Goal: Task Accomplishment & Management: Use online tool/utility

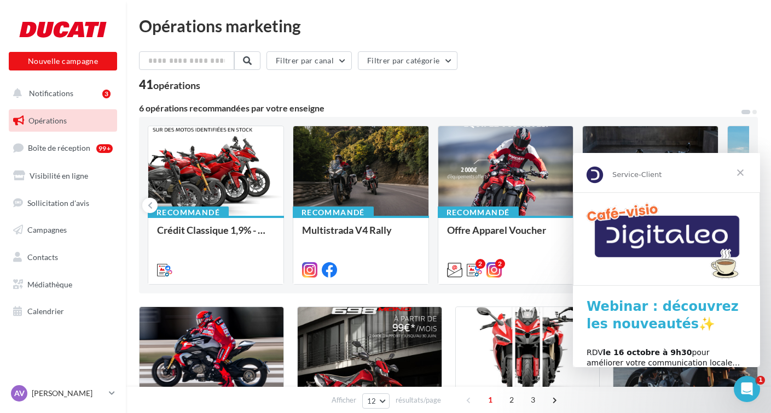
click at [744, 171] on span "Fermer" at bounding box center [739, 172] width 39 height 39
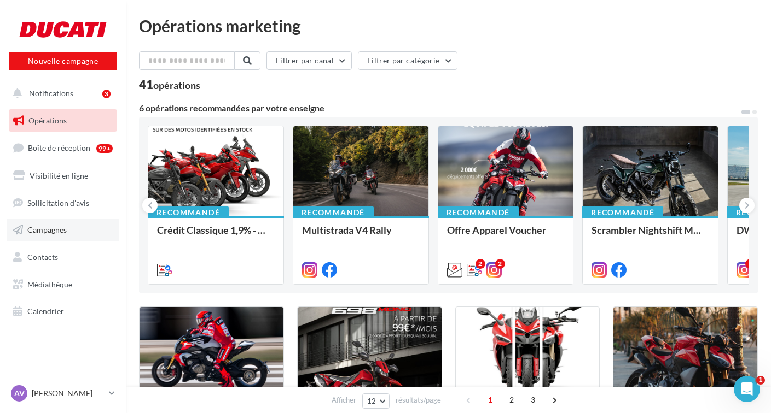
click at [55, 223] on link "Campagnes" at bounding box center [63, 230] width 113 height 23
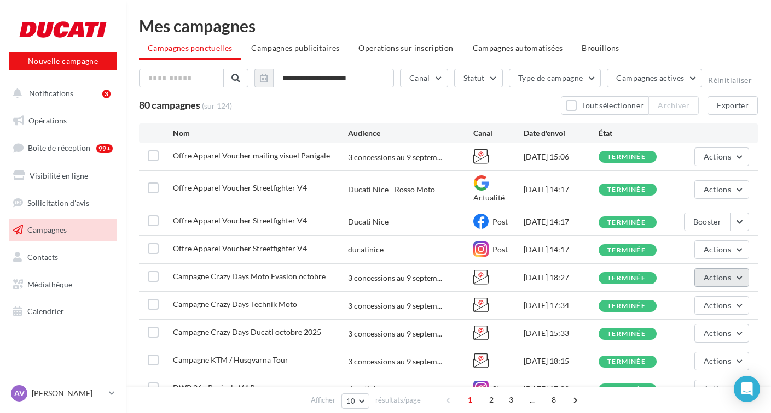
click at [738, 269] on button "Actions" at bounding box center [721, 278] width 55 height 19
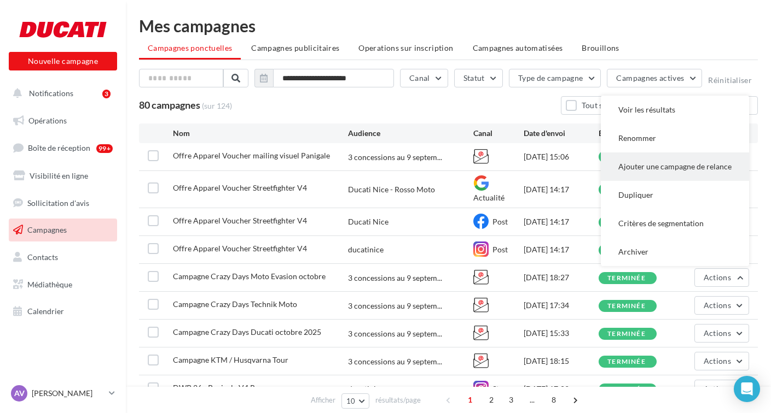
click at [677, 160] on button "Ajouter une campagne de relance" at bounding box center [674, 167] width 148 height 28
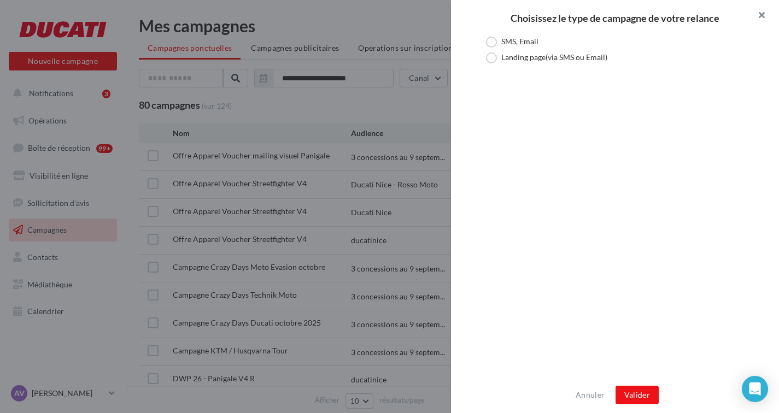
click at [762, 11] on button "button" at bounding box center [758, 16] width 44 height 33
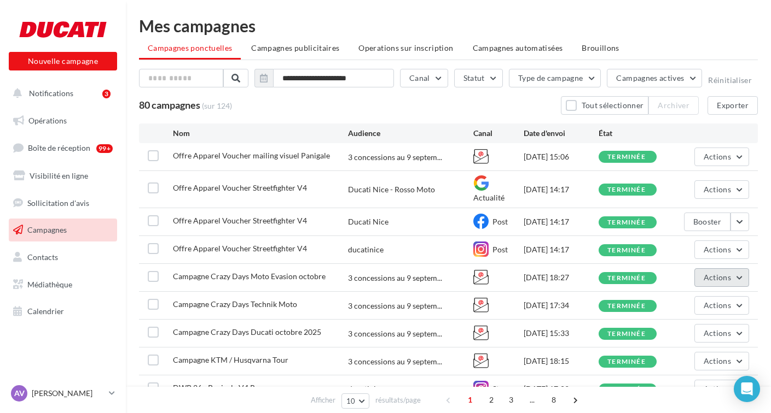
click at [740, 269] on button "Actions" at bounding box center [721, 278] width 55 height 19
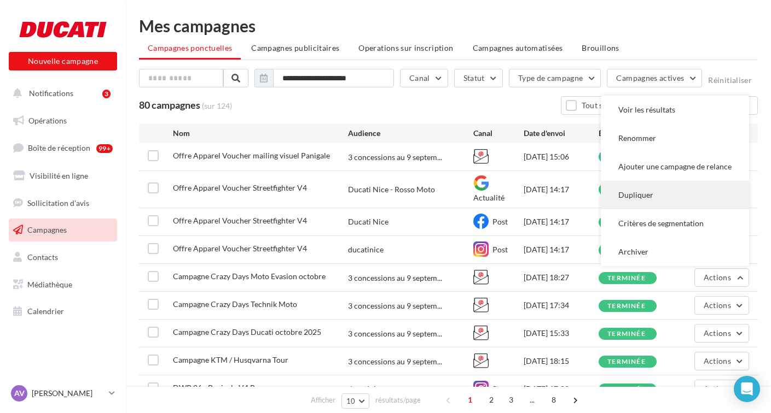
click at [697, 186] on button "Dupliquer" at bounding box center [674, 195] width 148 height 28
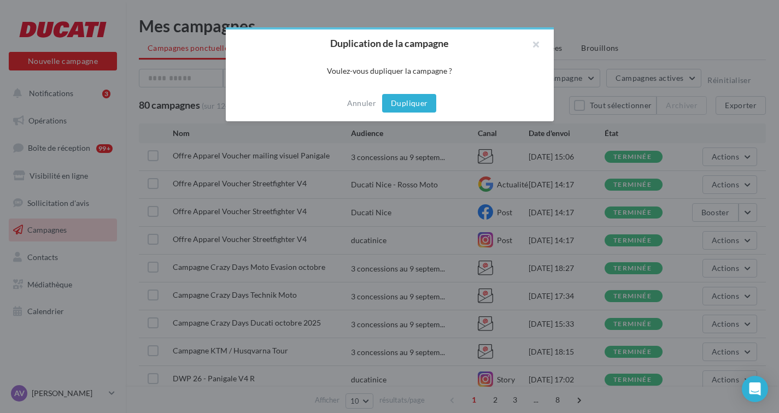
click at [415, 106] on button "Dupliquer" at bounding box center [409, 103] width 54 height 19
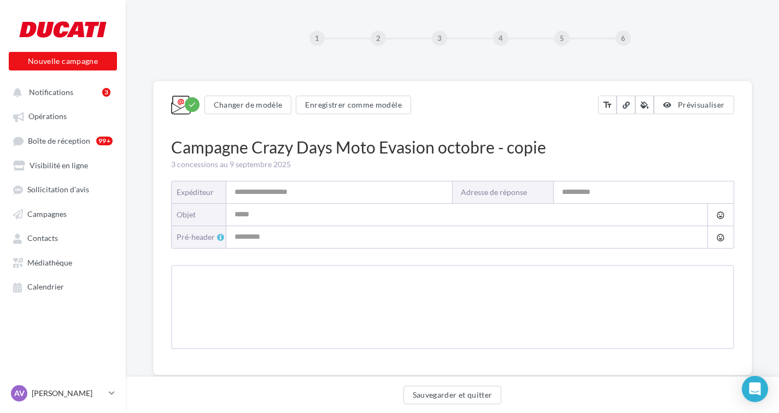
type input "**********"
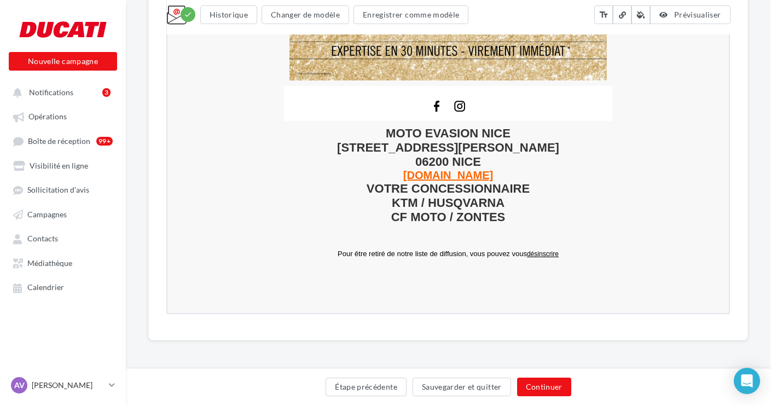
scroll to position [2234, 1]
click at [553, 386] on button "Continuer" at bounding box center [544, 386] width 54 height 19
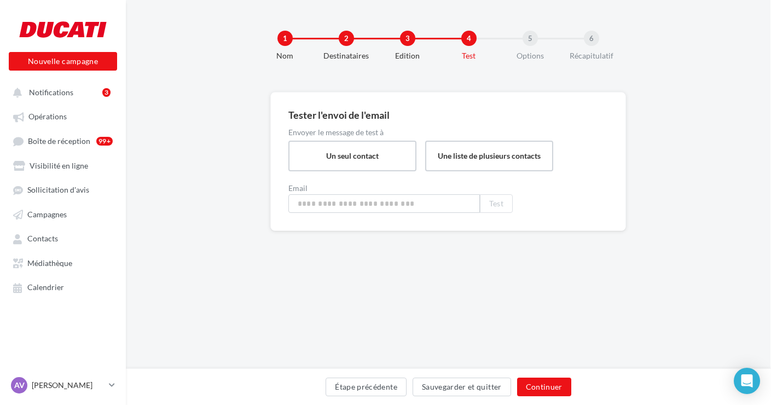
type input "**********"
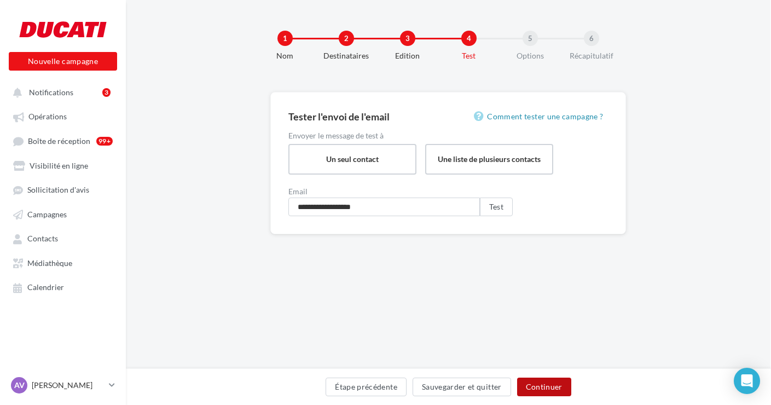
click at [546, 390] on button "Continuer" at bounding box center [544, 386] width 54 height 19
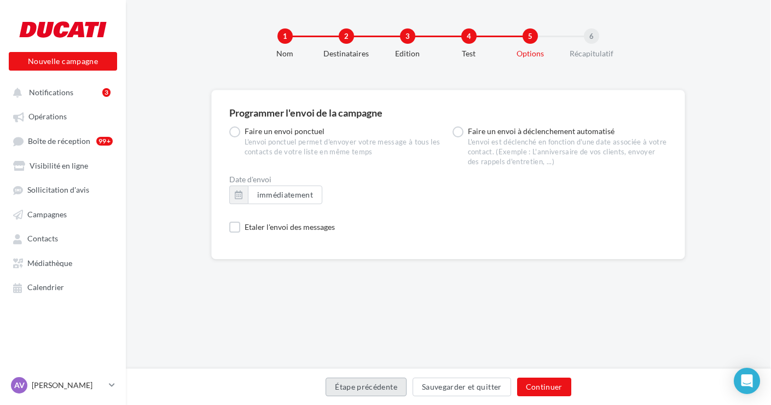
click at [371, 382] on button "Étape précédente" at bounding box center [365, 386] width 81 height 19
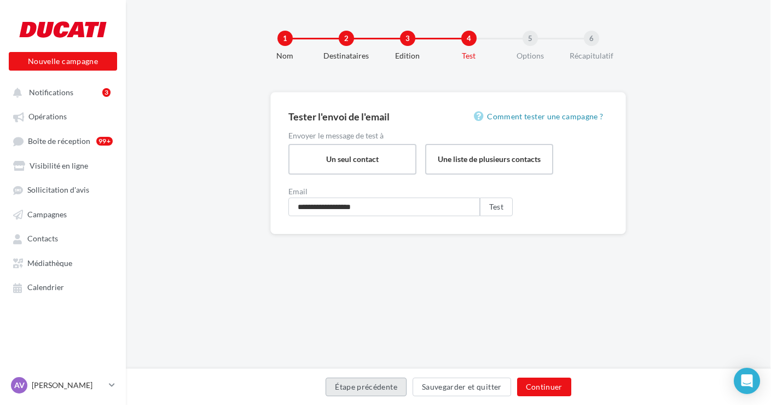
click at [369, 386] on button "Étape précédente" at bounding box center [365, 386] width 81 height 19
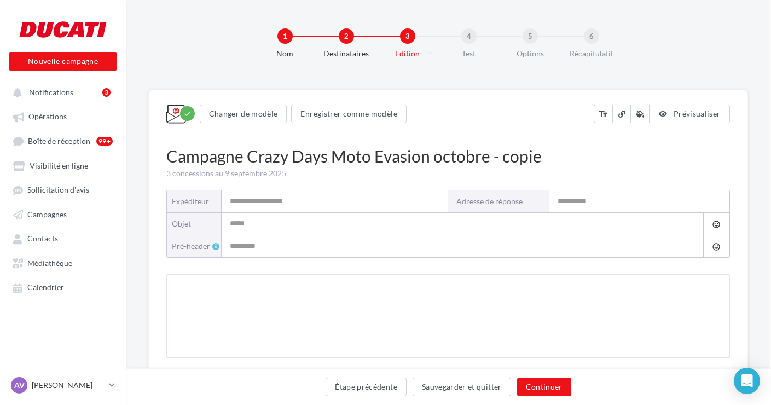
type input "**********"
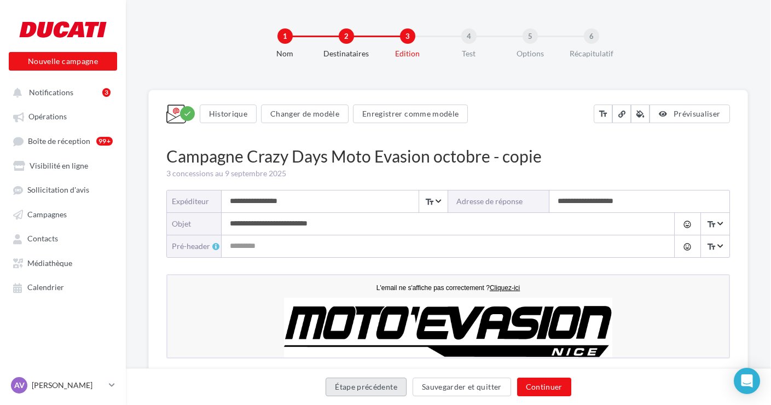
click at [365, 385] on button "Étape précédente" at bounding box center [365, 386] width 81 height 19
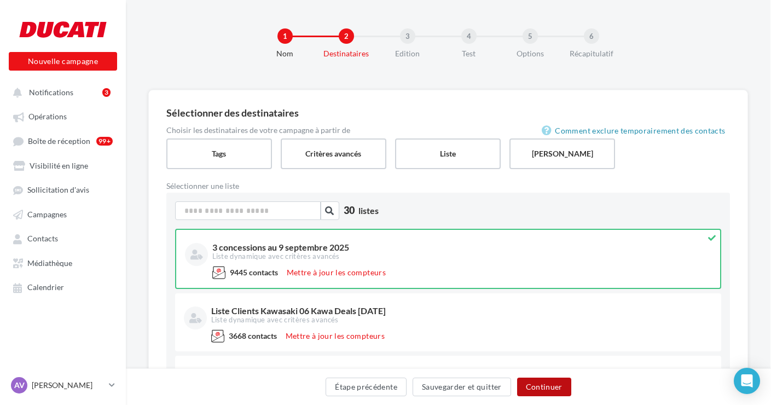
click at [542, 383] on button "Continuer" at bounding box center [544, 386] width 54 height 19
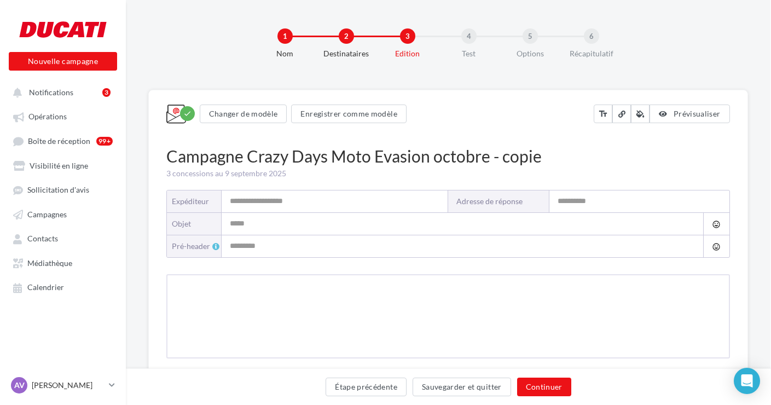
type input "**********"
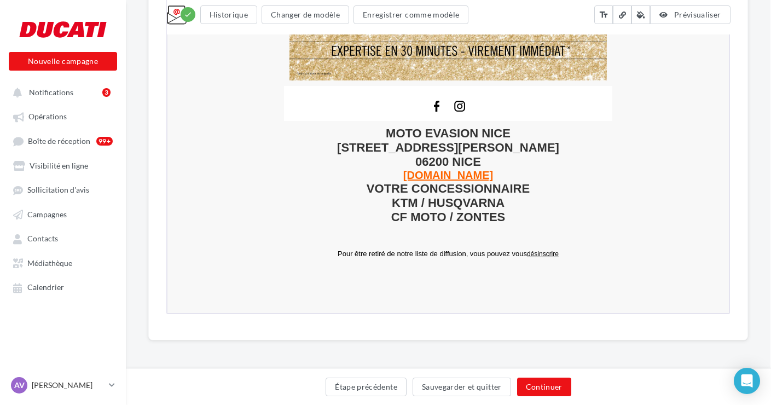
scroll to position [2234, 1]
click at [552, 387] on button "Continuer" at bounding box center [544, 386] width 54 height 19
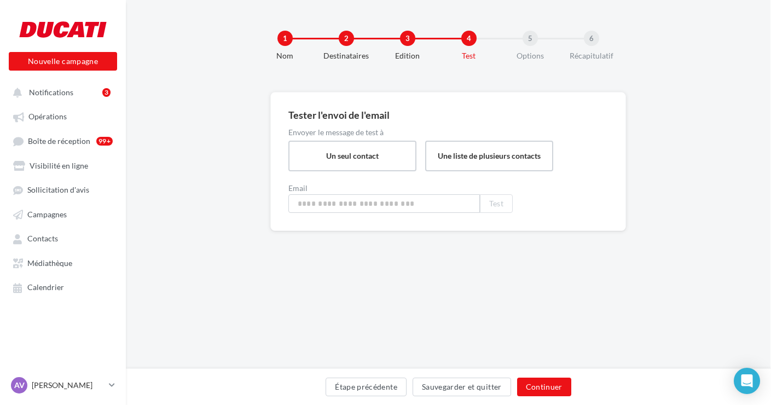
type input "**********"
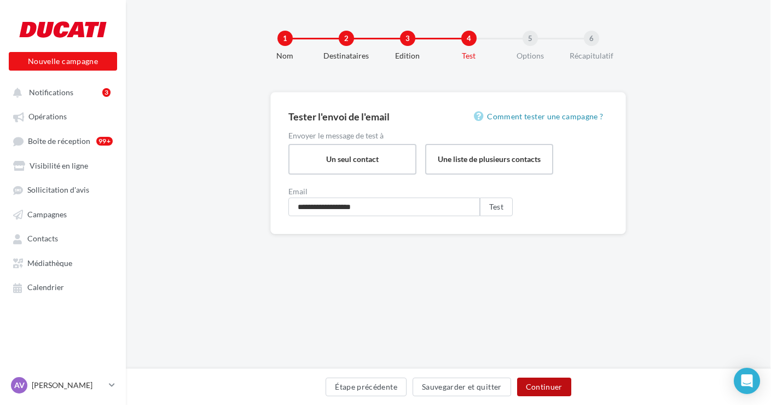
click at [550, 382] on button "Continuer" at bounding box center [544, 386] width 54 height 19
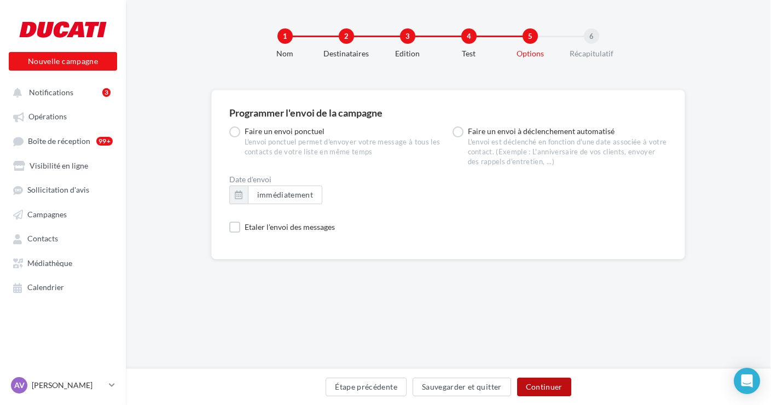
click at [550, 388] on button "Continuer" at bounding box center [544, 386] width 54 height 19
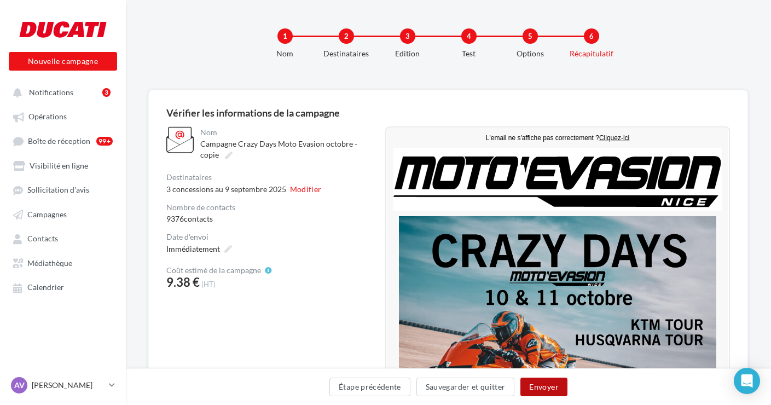
click at [550, 379] on button "Envoyer" at bounding box center [543, 386] width 46 height 19
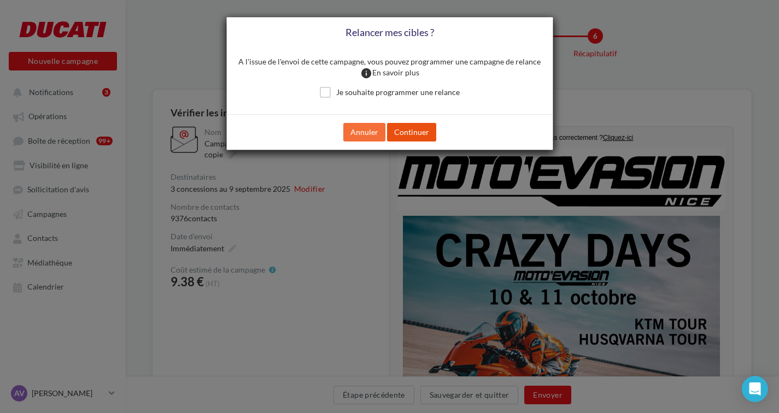
click at [422, 131] on button "Continuer" at bounding box center [411, 132] width 49 height 19
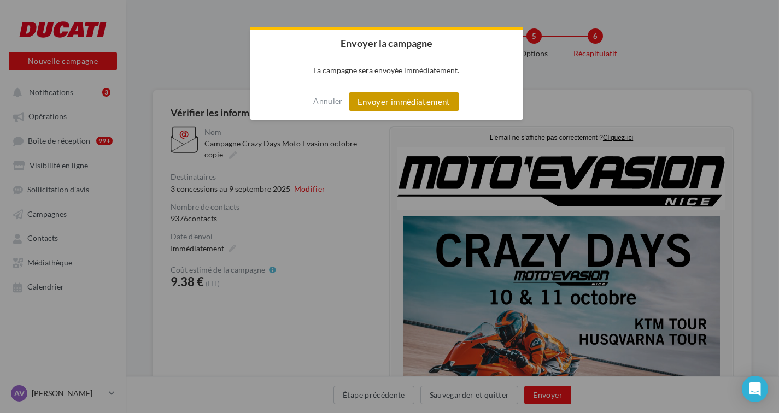
click at [423, 106] on button "Envoyer immédiatement" at bounding box center [404, 101] width 110 height 19
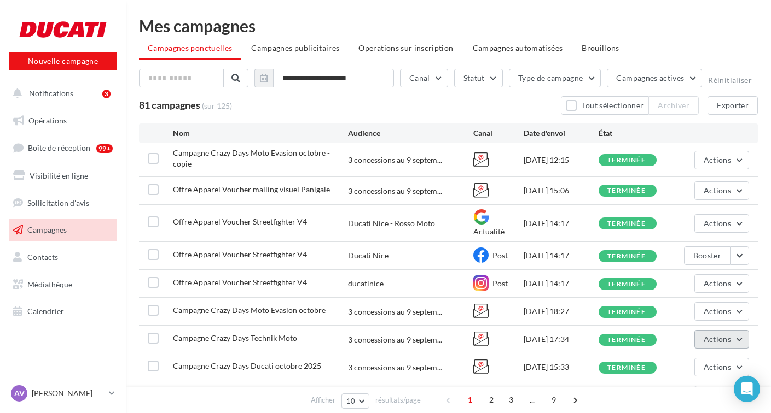
click at [731, 330] on button "Actions" at bounding box center [721, 339] width 55 height 19
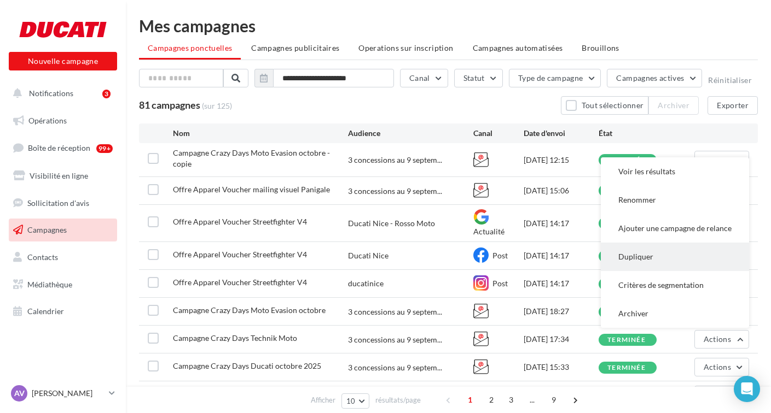
click at [667, 247] on button "Dupliquer" at bounding box center [674, 257] width 148 height 28
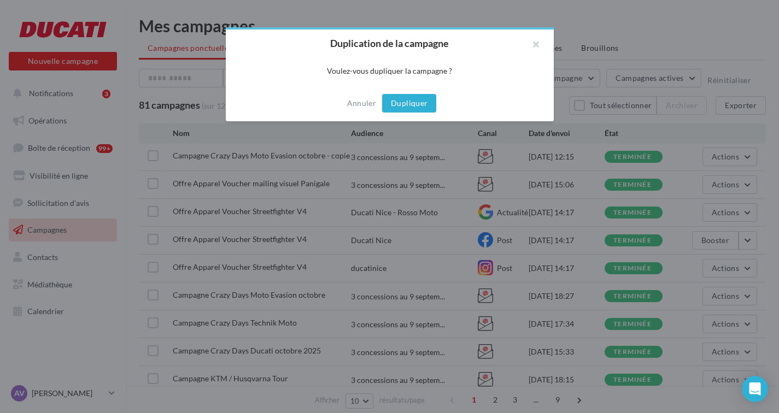
click at [428, 104] on button "Dupliquer" at bounding box center [409, 103] width 54 height 19
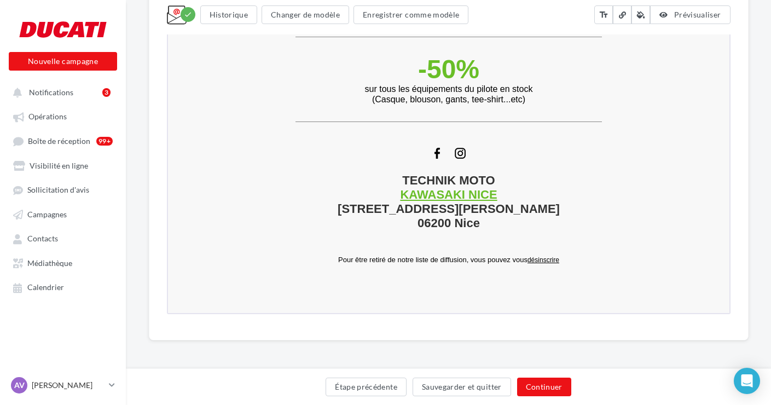
scroll to position [1395, 0]
click at [541, 387] on button "Continuer" at bounding box center [544, 386] width 54 height 19
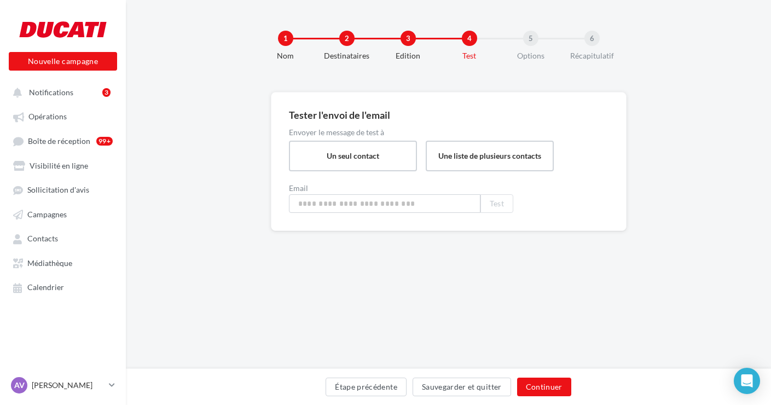
type input "**********"
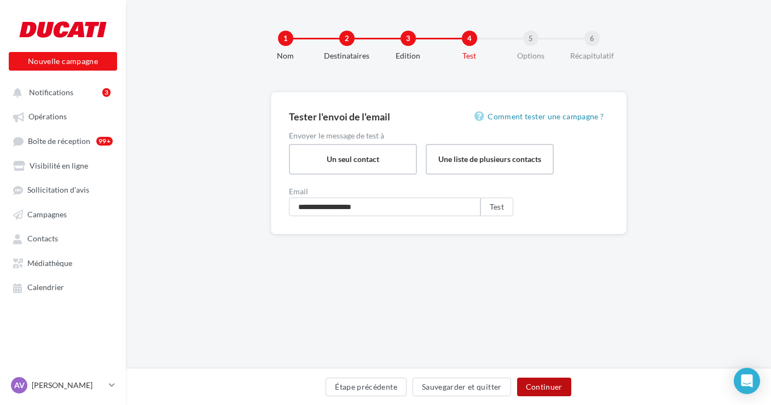
click at [541, 387] on button "Continuer" at bounding box center [544, 386] width 54 height 19
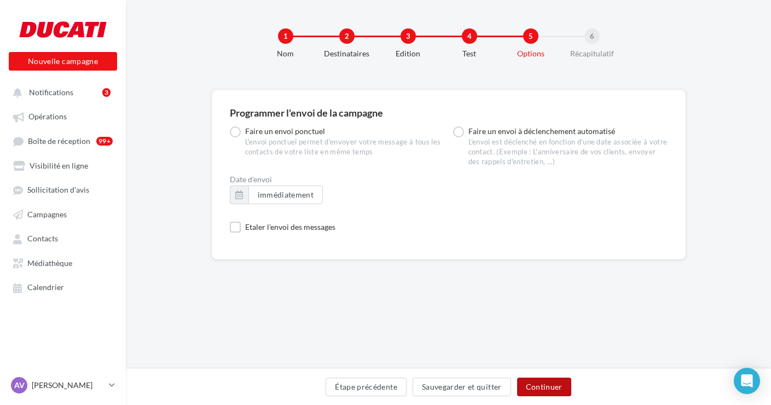
click at [550, 384] on button "Continuer" at bounding box center [544, 386] width 54 height 19
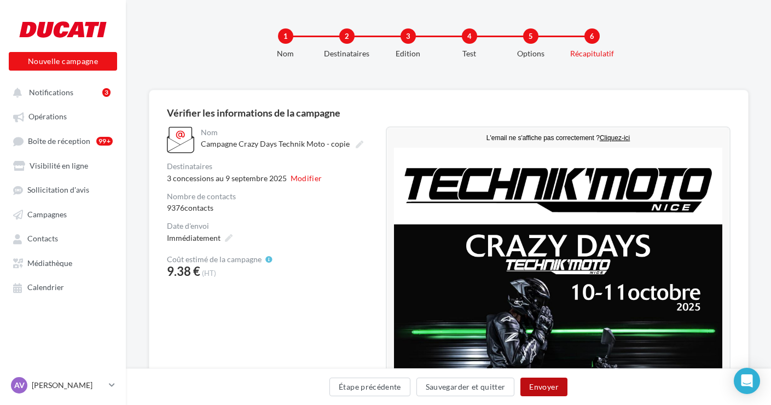
click at [552, 384] on button "Envoyer" at bounding box center [543, 386] width 46 height 19
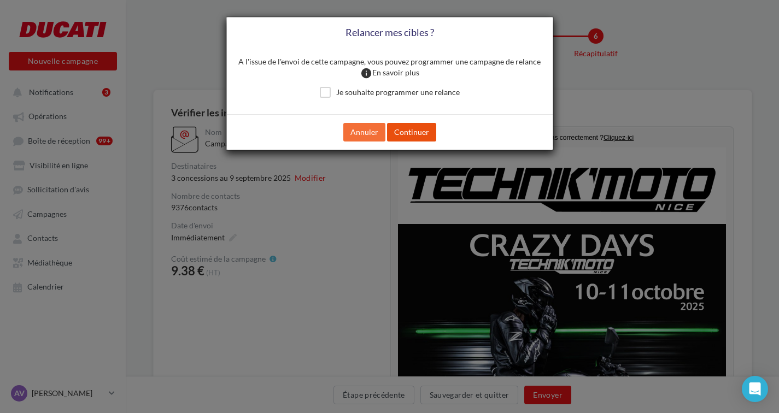
click at [413, 131] on button "Continuer" at bounding box center [411, 132] width 49 height 19
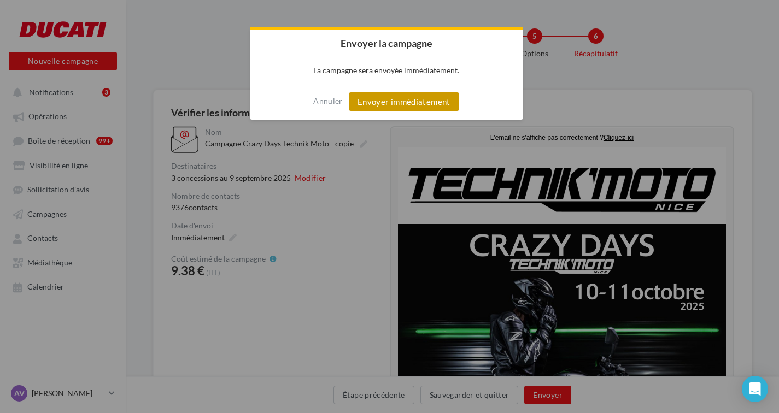
click at [432, 102] on button "Envoyer immédiatement" at bounding box center [404, 101] width 110 height 19
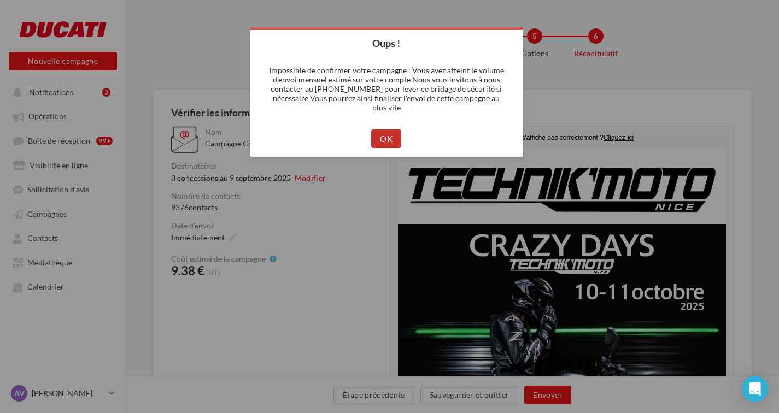
click at [392, 144] on button "OK" at bounding box center [386, 139] width 30 height 19
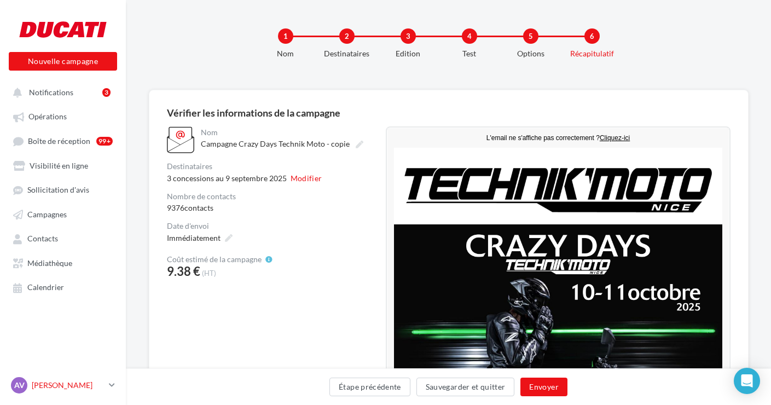
click at [57, 390] on p "[PERSON_NAME]" at bounding box center [68, 385] width 73 height 11
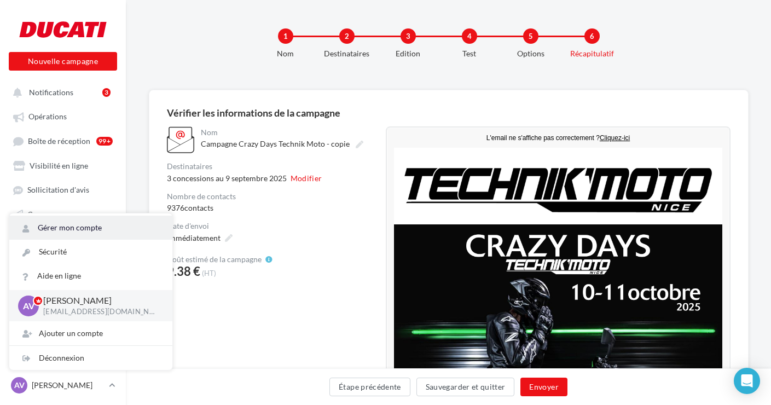
click at [90, 240] on link "Gérer mon compte" at bounding box center [90, 227] width 163 height 24
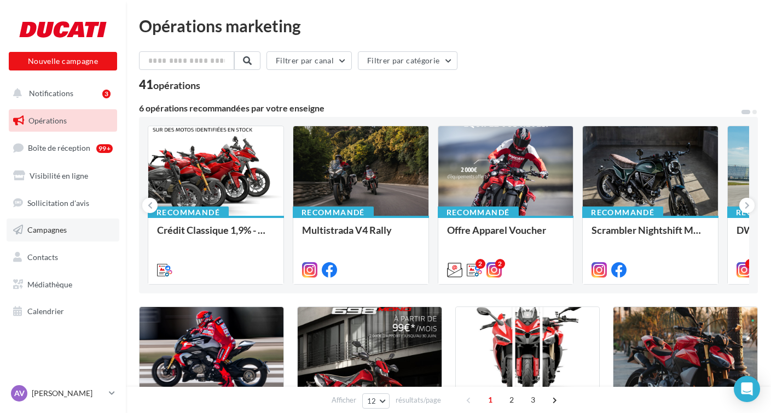
click at [61, 226] on span "Campagnes" at bounding box center [46, 229] width 39 height 9
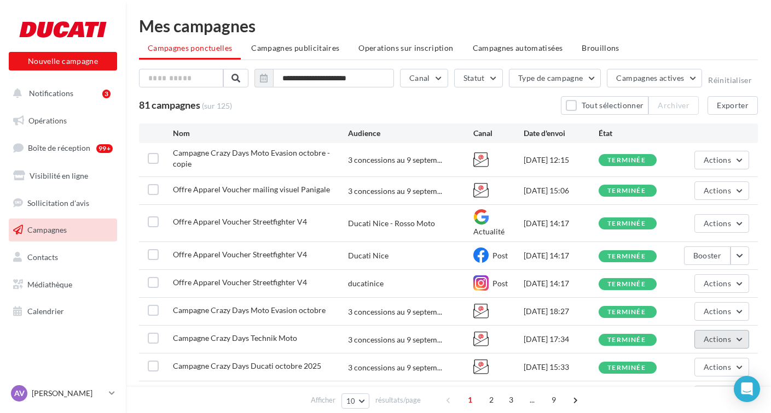
click at [719, 335] on span "Actions" at bounding box center [716, 339] width 27 height 9
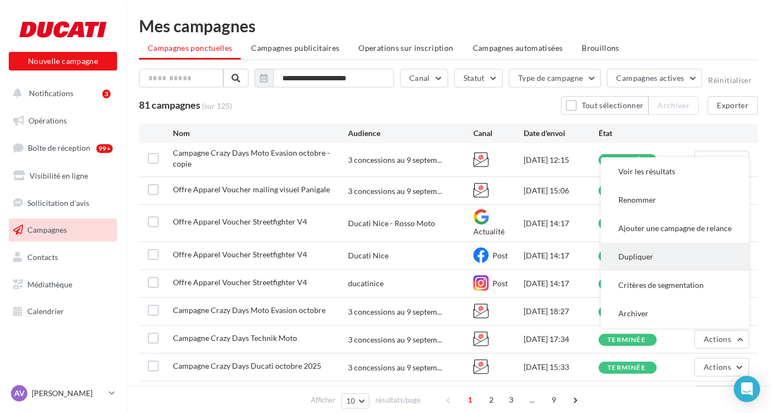
click at [679, 243] on button "Dupliquer" at bounding box center [674, 257] width 148 height 28
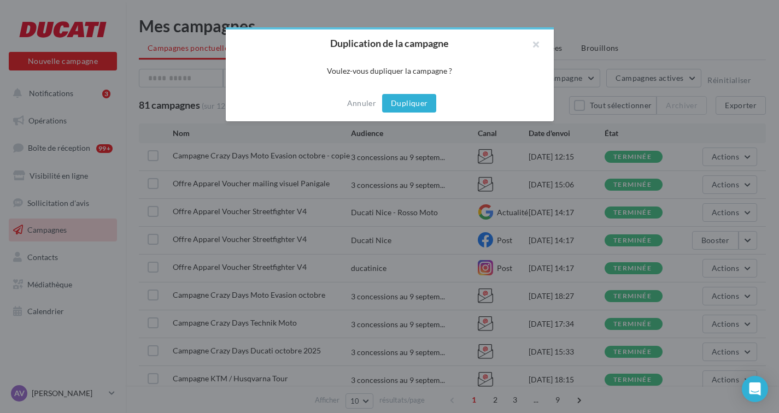
click at [413, 104] on button "Dupliquer" at bounding box center [409, 103] width 54 height 19
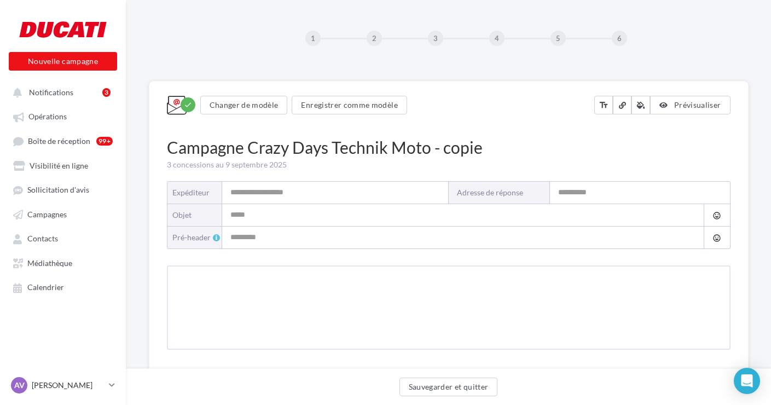
type input "**********"
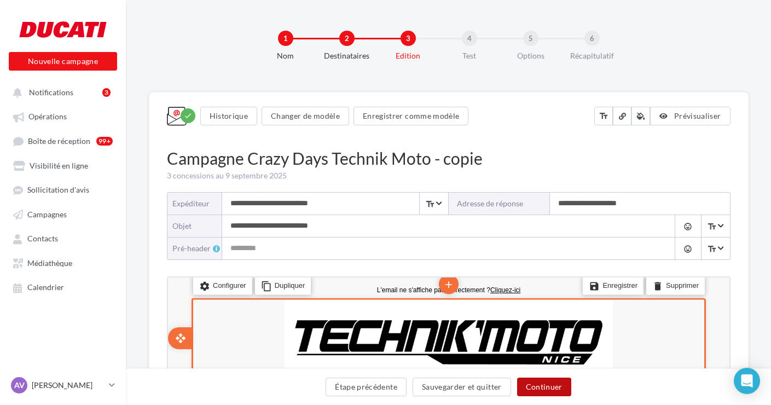
click at [545, 385] on button "Continuer" at bounding box center [544, 386] width 54 height 19
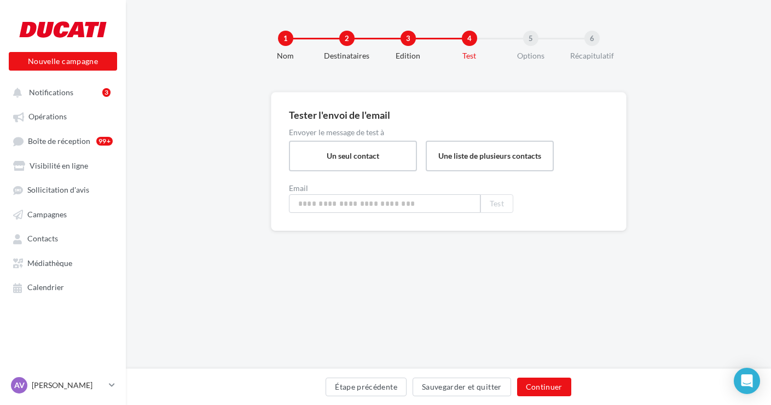
type input "**********"
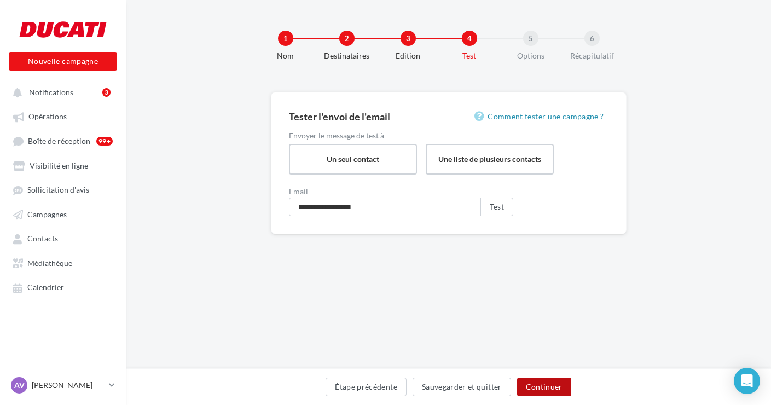
click at [550, 386] on button "Continuer" at bounding box center [544, 386] width 54 height 19
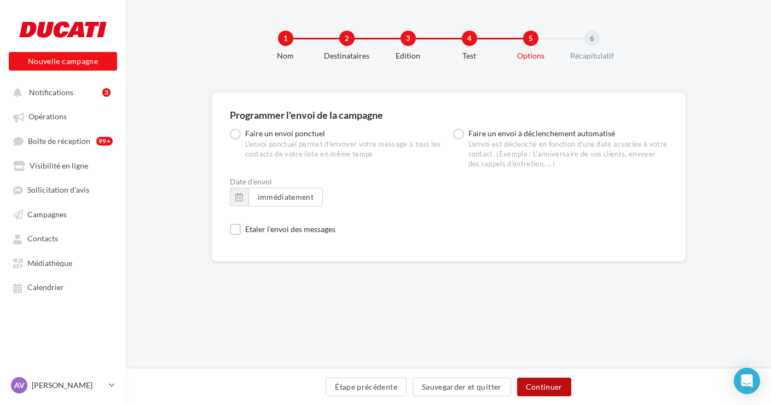
click at [548, 383] on button "Continuer" at bounding box center [544, 386] width 54 height 19
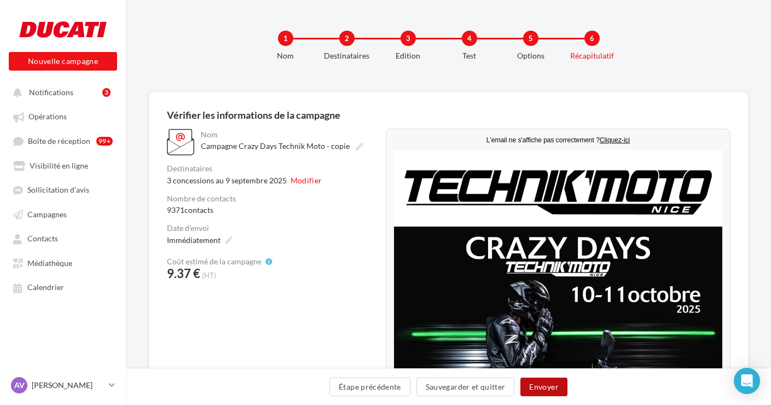
click at [546, 389] on button "Envoyer" at bounding box center [543, 386] width 46 height 19
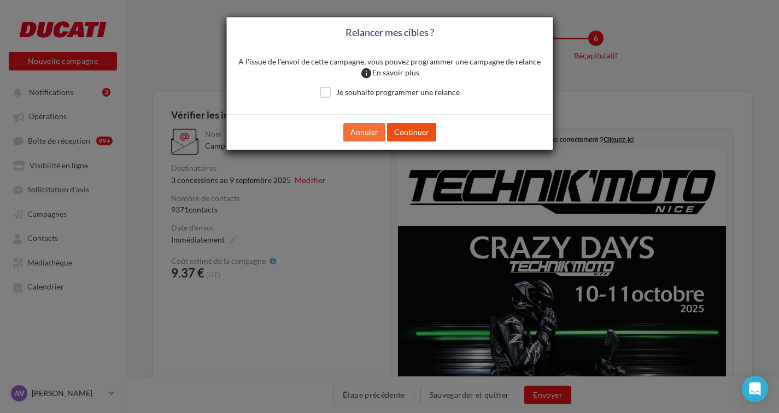
click at [417, 132] on button "Continuer" at bounding box center [411, 132] width 49 height 19
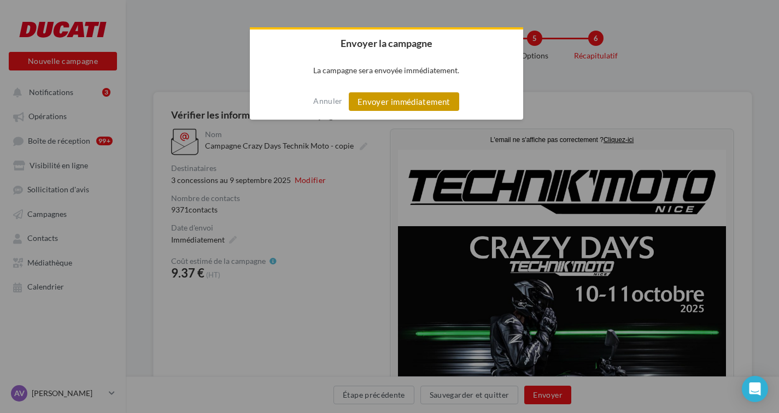
click at [431, 103] on button "Envoyer immédiatement" at bounding box center [404, 101] width 110 height 19
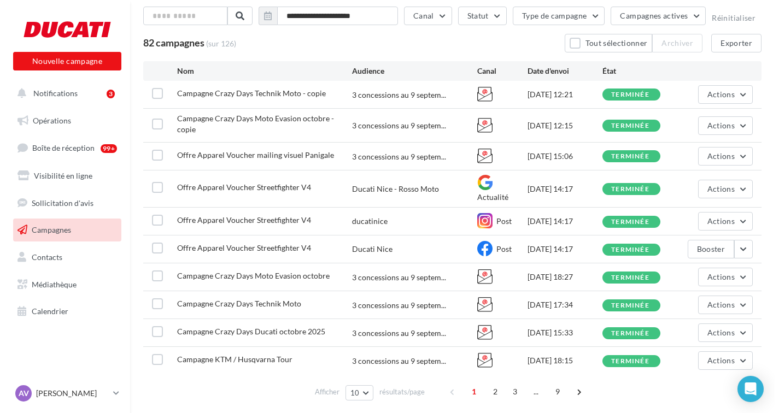
scroll to position [63, 0]
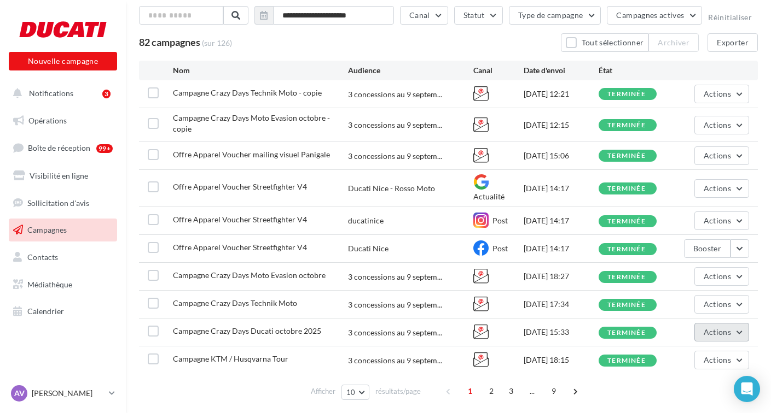
click at [715, 328] on span "Actions" at bounding box center [716, 332] width 27 height 9
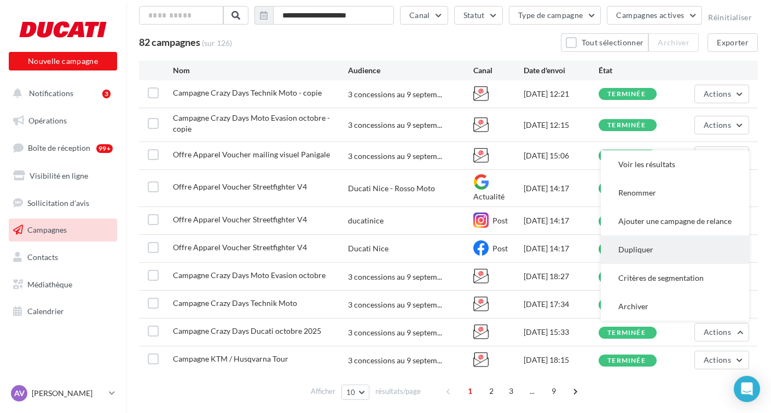
click at [674, 236] on button "Dupliquer" at bounding box center [674, 250] width 148 height 28
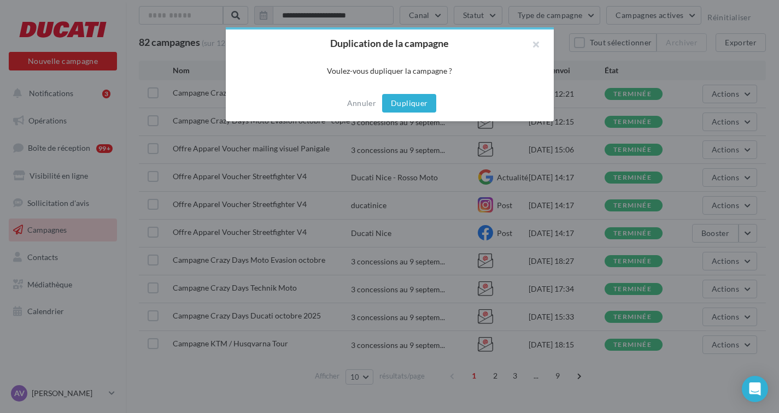
click at [413, 104] on button "Dupliquer" at bounding box center [409, 103] width 54 height 19
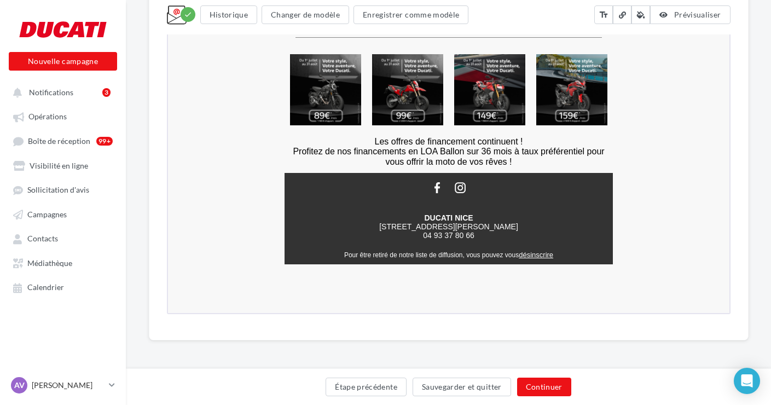
scroll to position [1779, 0]
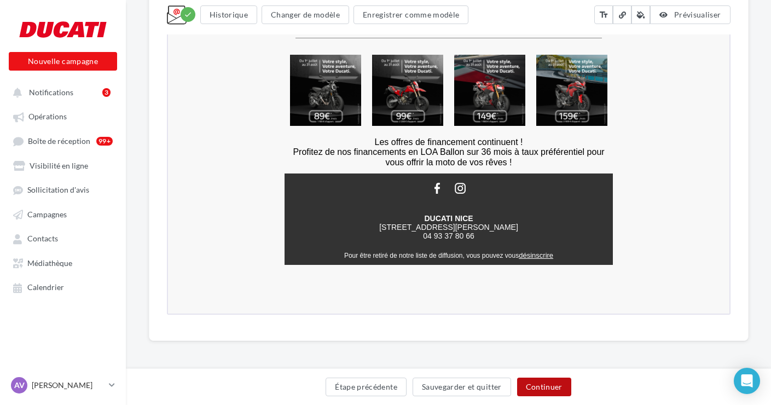
click at [554, 382] on button "Continuer" at bounding box center [544, 386] width 54 height 19
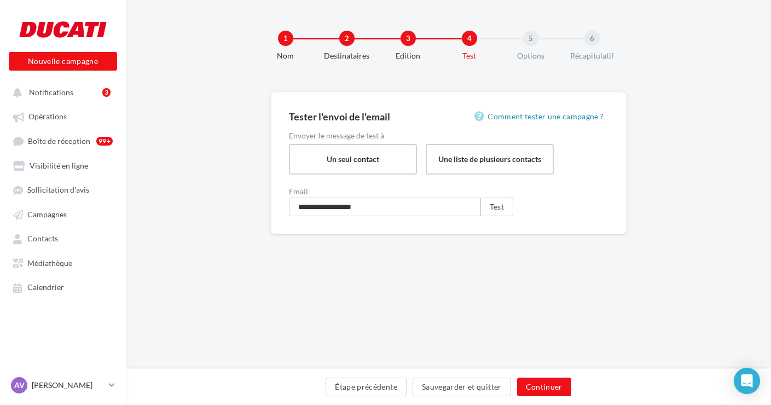
scroll to position [2, 0]
click at [545, 382] on button "Continuer" at bounding box center [544, 386] width 54 height 19
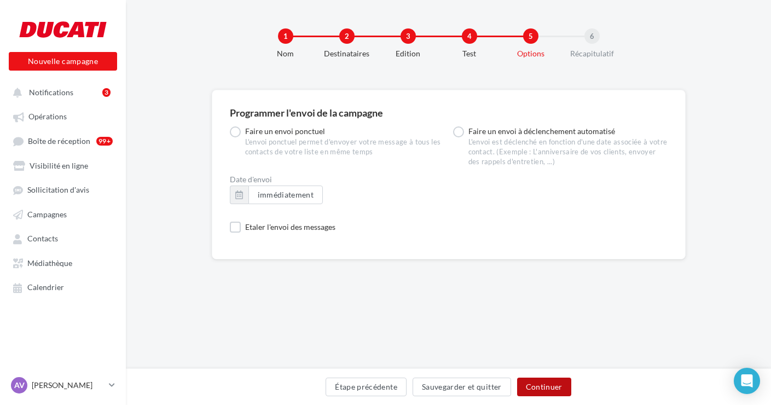
click at [549, 387] on button "Continuer" at bounding box center [544, 386] width 54 height 19
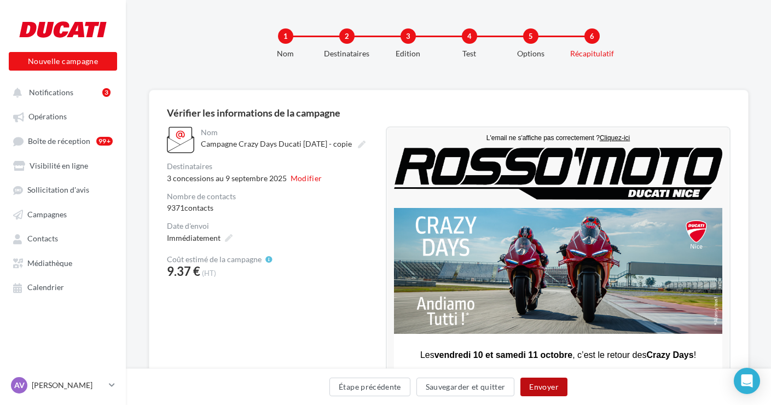
click at [555, 386] on button "Envoyer" at bounding box center [543, 386] width 46 height 19
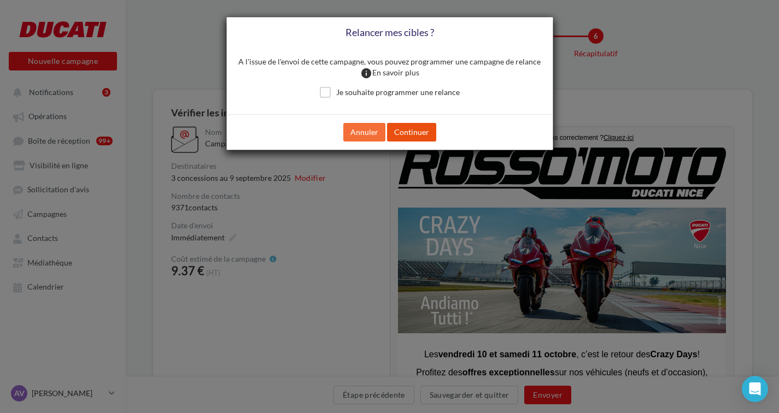
click at [422, 130] on button "Continuer" at bounding box center [411, 132] width 49 height 19
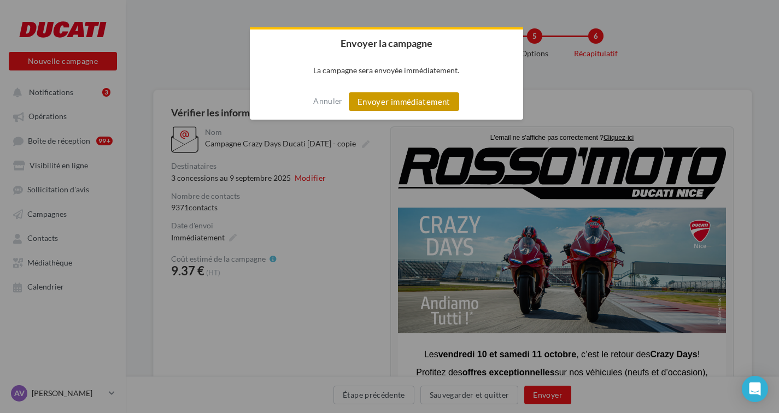
click at [432, 97] on button "Envoyer immédiatement" at bounding box center [404, 101] width 110 height 19
